Goal: Task Accomplishment & Management: Manage account settings

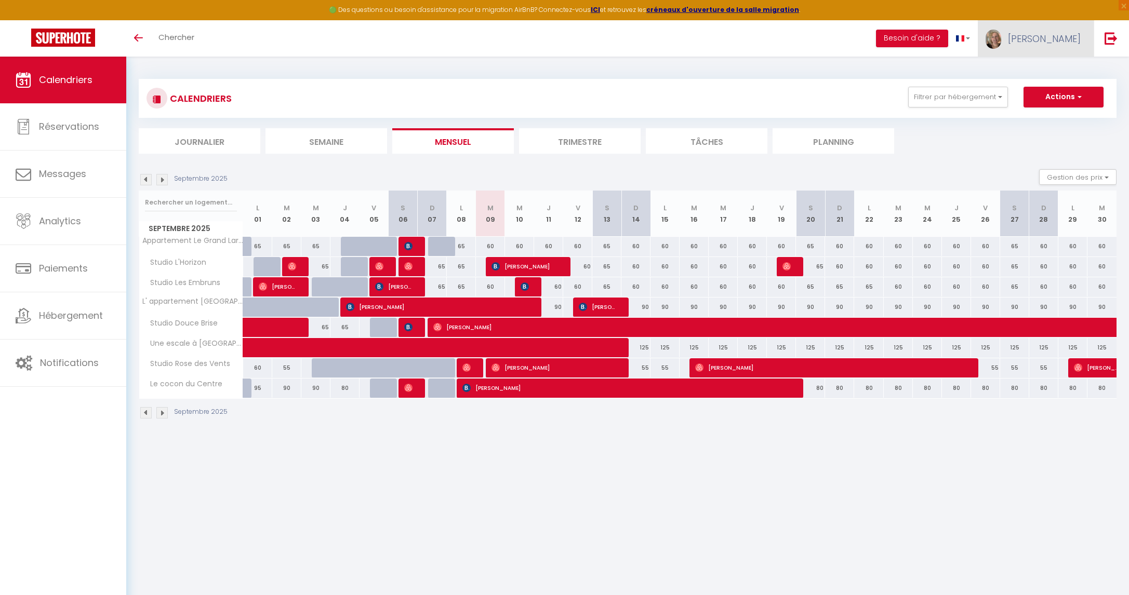
click at [1044, 45] on span "[PERSON_NAME]" at bounding box center [1044, 38] width 73 height 13
click at [1037, 73] on link "Paramètres" at bounding box center [1052, 72] width 77 height 18
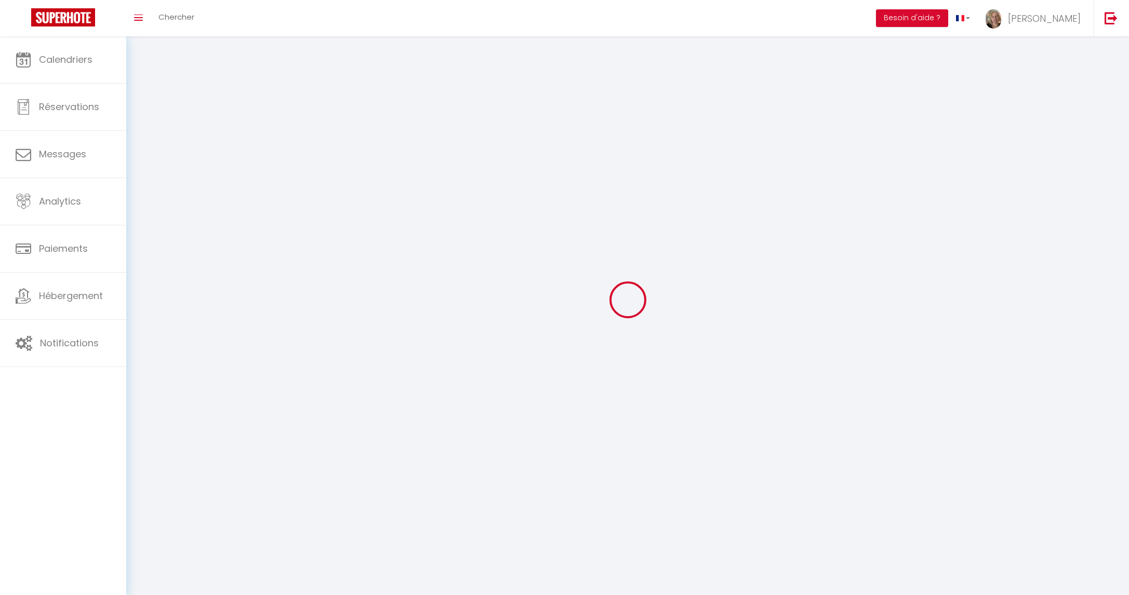
type input "[PERSON_NAME]"
type input "0762219814"
type input "[STREET_ADDRESS]"
type input "59240"
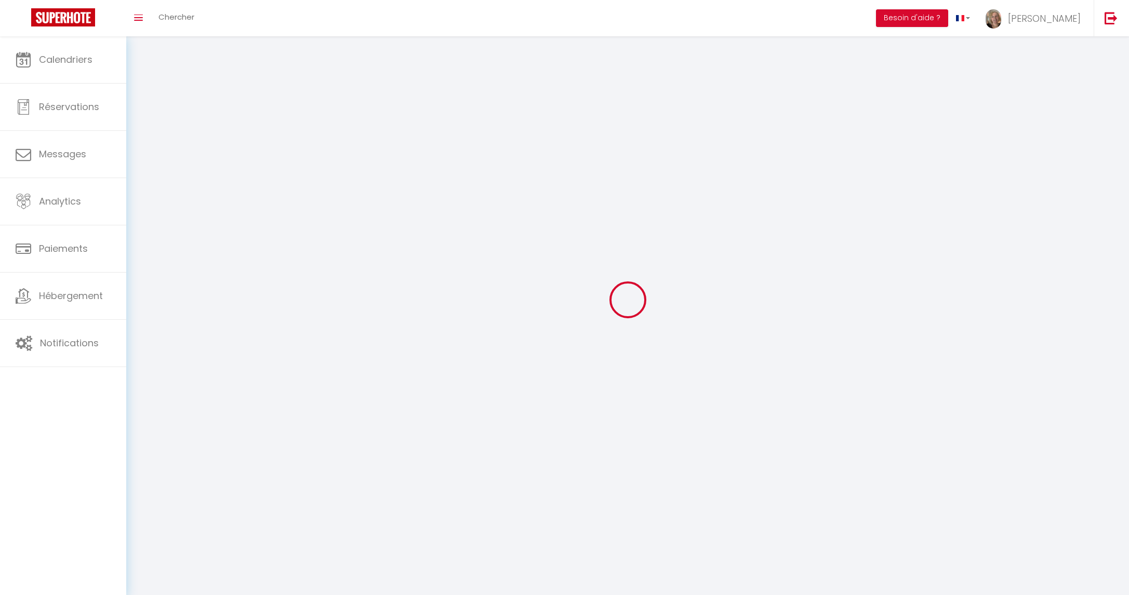
type input "[GEOGRAPHIC_DATA]"
type input "aZn6fRfEndHdtjExzBBU6fEE8"
type input "fUqmFj15964ZdlnncRCAzFFNC"
select select "28"
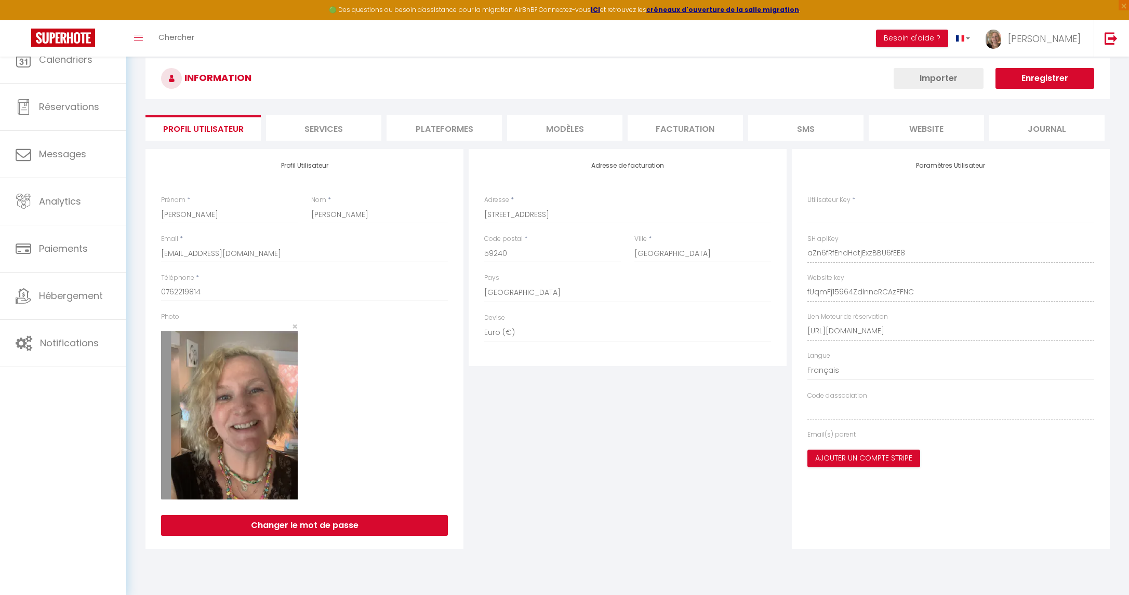
type input "aZn6fRfEndHdtjExzBBU6fEE8"
type input "fUqmFj15964ZdlnncRCAzFFNC"
type input "[URL][DOMAIN_NAME]"
select select "fr"
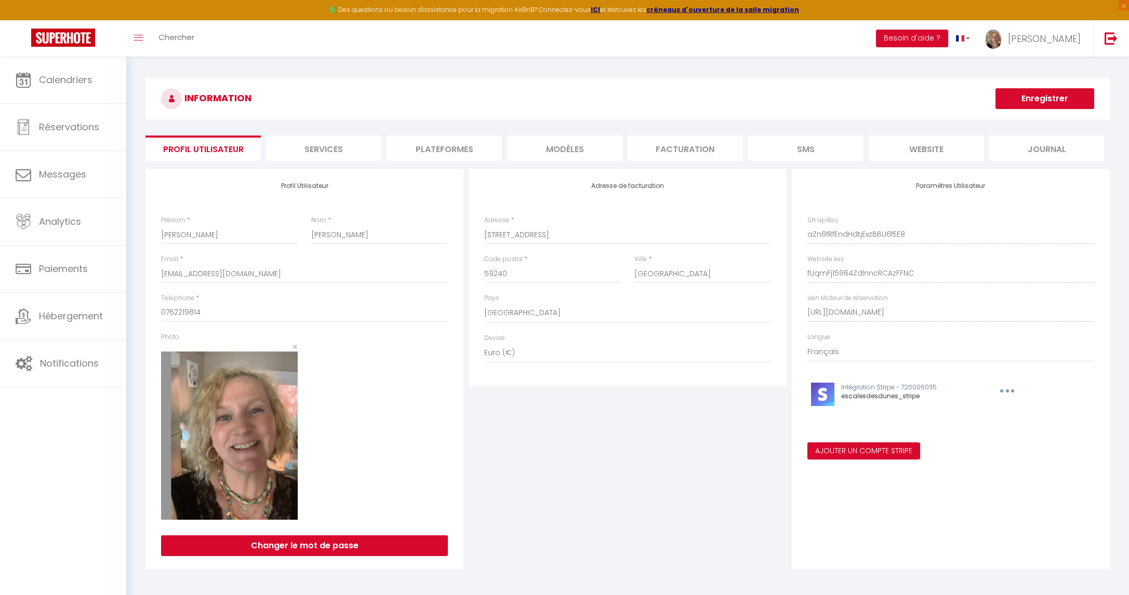
click at [422, 150] on li "Plateformes" at bounding box center [443, 148] width 115 height 25
